Goal: Task Accomplishment & Management: Complete application form

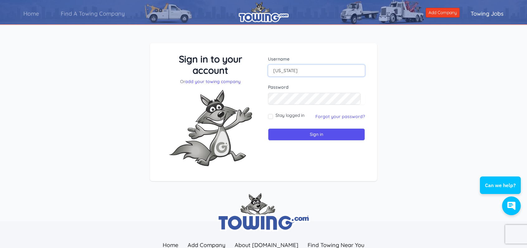
click at [303, 70] on input "[US_STATE]" at bounding box center [316, 71] width 97 height 12
click at [317, 137] on input "Sign in" at bounding box center [316, 134] width 97 height 12
click at [207, 81] on link "add your towing company" at bounding box center [212, 82] width 55 height 6
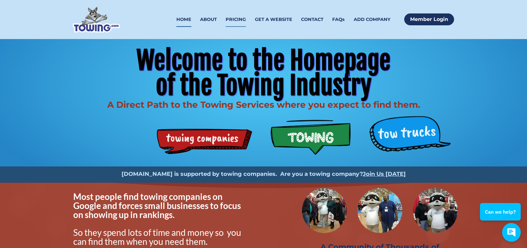
click at [239, 19] on link "PRICING" at bounding box center [236, 19] width 20 height 15
